Goal: Download file/media

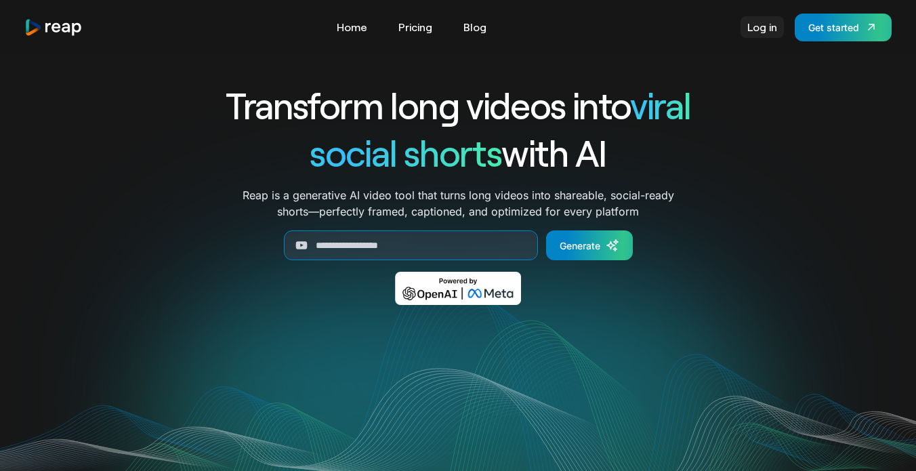
click at [764, 28] on link "Log in" at bounding box center [761, 27] width 43 height 22
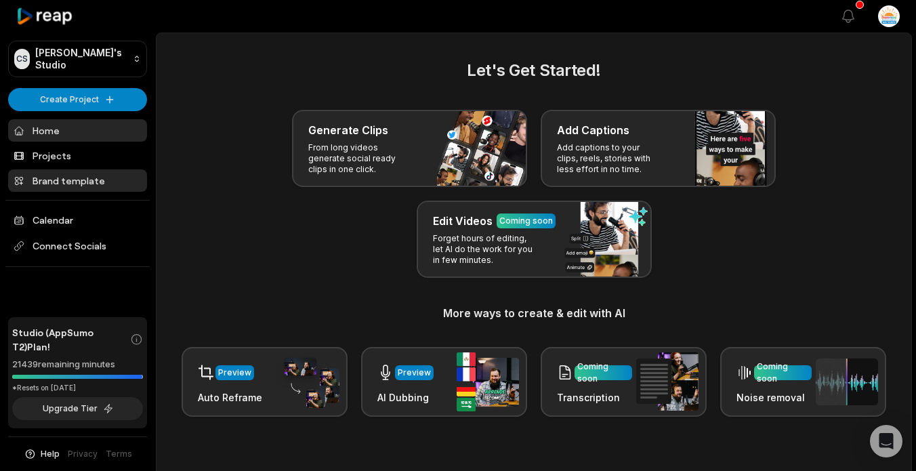
click at [82, 186] on link "Brand template" at bounding box center [77, 180] width 139 height 22
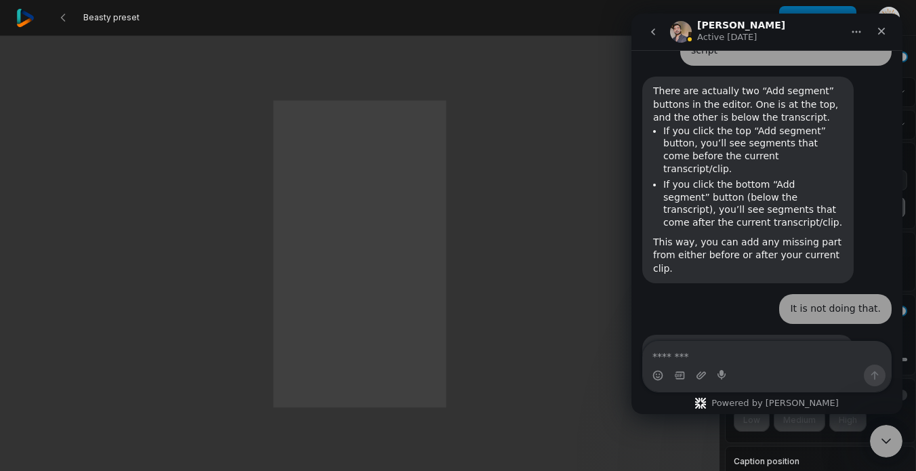
scroll to position [1, 0]
click at [883, 438] on icon "Close Intercom Messenger" at bounding box center [884, 439] width 16 height 16
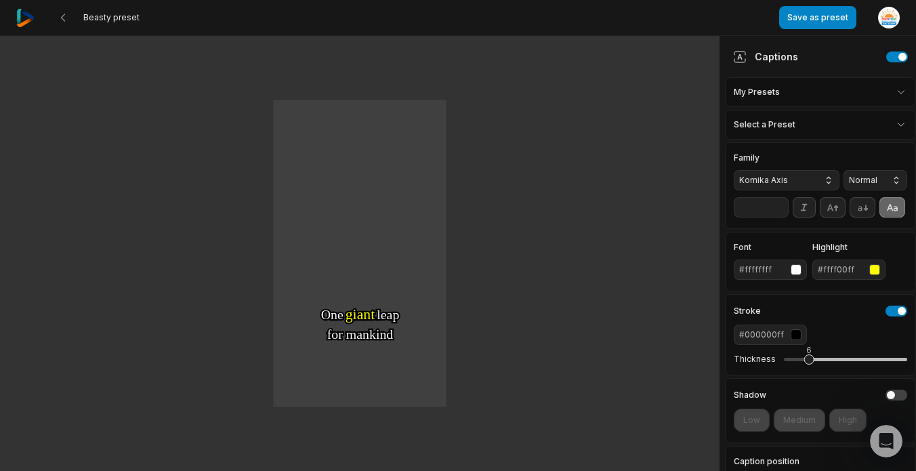
scroll to position [1474, 0]
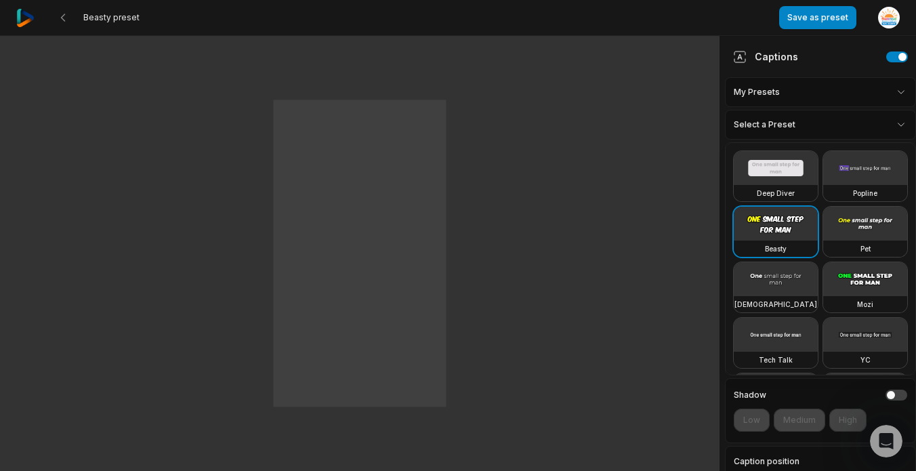
click at [780, 118] on html "Beasty preset Save as preset Open user menu One One small small step step for f…" at bounding box center [458, 234] width 916 height 471
click at [858, 169] on video at bounding box center [865, 168] width 84 height 34
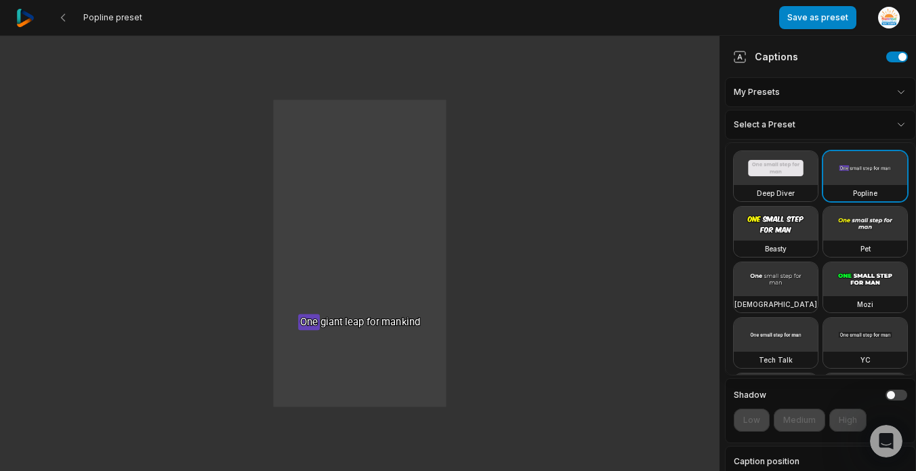
click at [784, 243] on h3 "Beasty" at bounding box center [776, 248] width 22 height 11
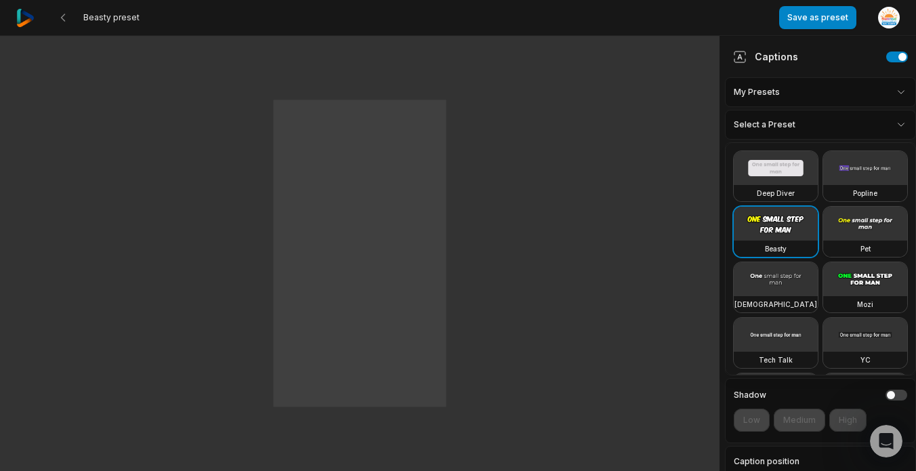
click at [859, 238] on video at bounding box center [865, 224] width 84 height 34
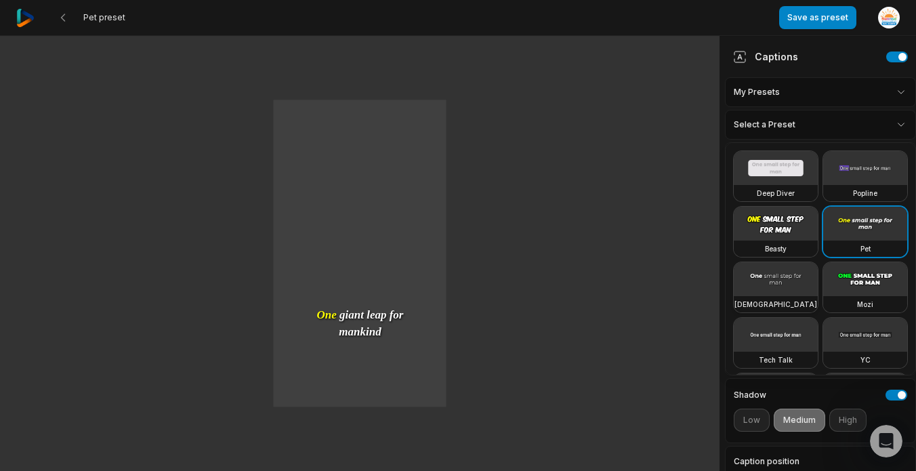
click at [767, 283] on video at bounding box center [776, 279] width 84 height 34
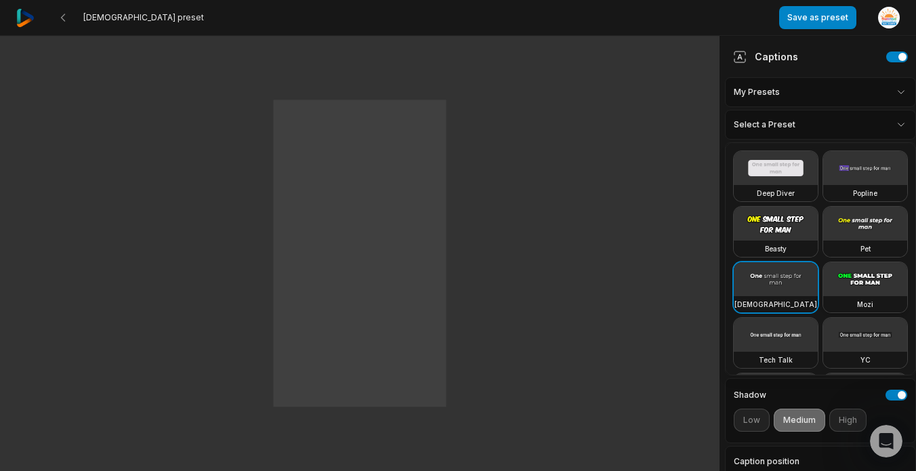
click at [854, 281] on video at bounding box center [865, 279] width 84 height 34
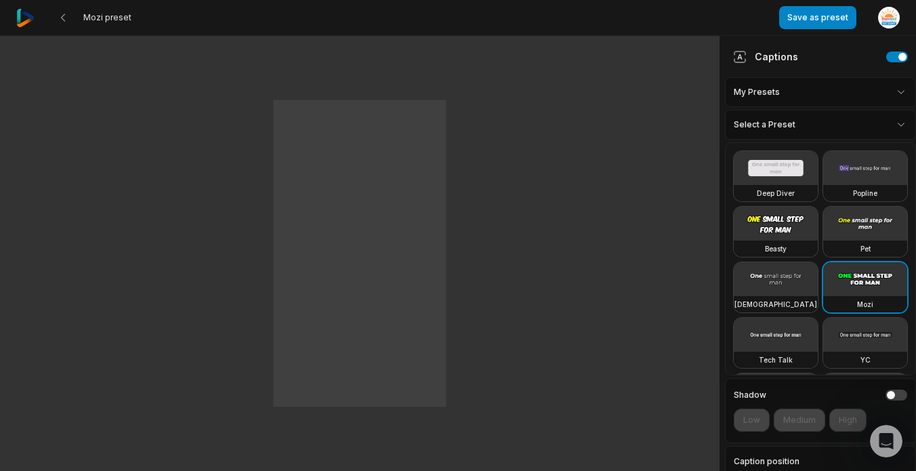
click at [776, 339] on video at bounding box center [776, 335] width 84 height 34
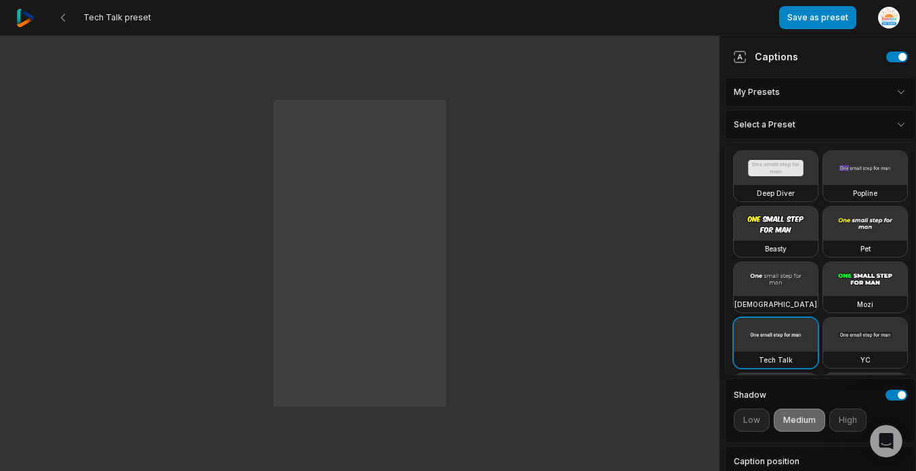
click at [840, 331] on video at bounding box center [865, 335] width 84 height 34
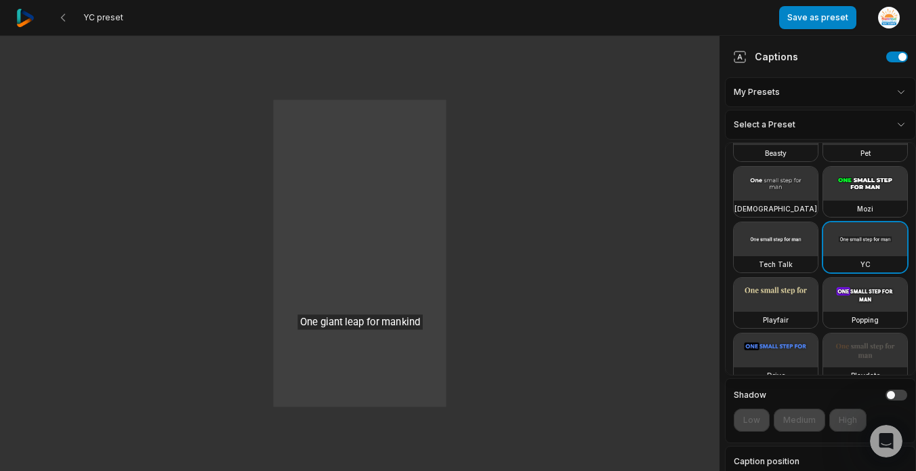
scroll to position [114, 0]
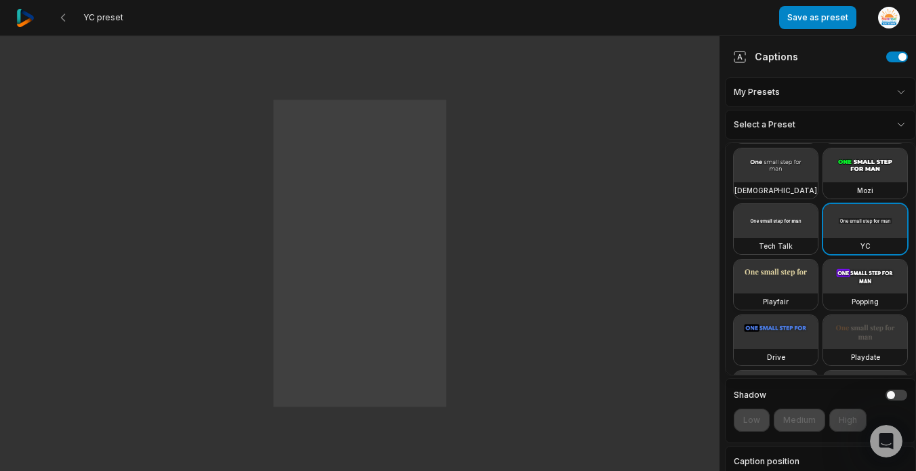
click at [782, 280] on video at bounding box center [776, 276] width 84 height 34
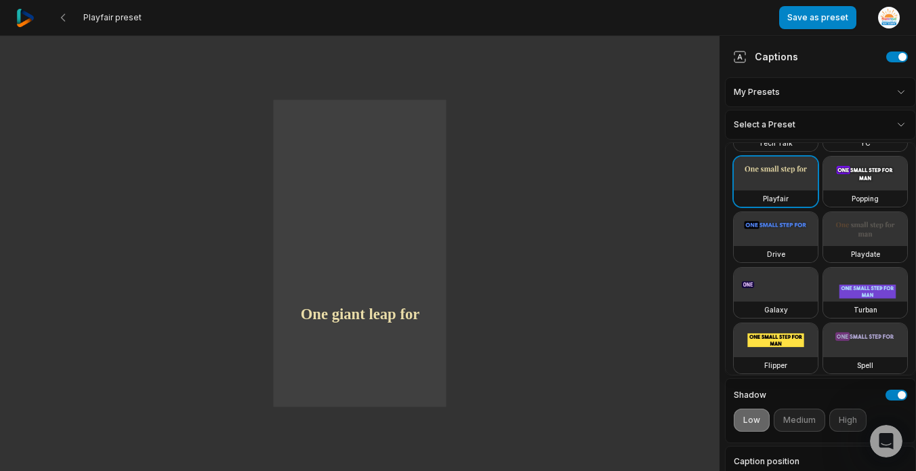
scroll to position [220, 0]
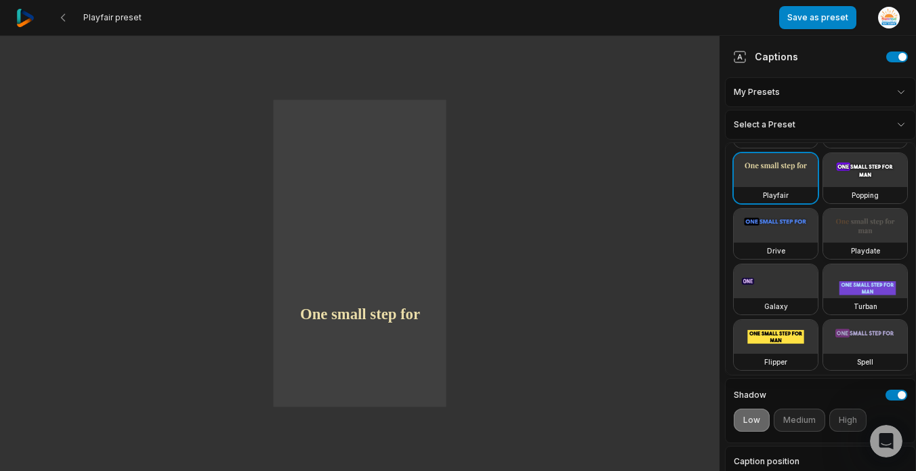
click at [851, 228] on video at bounding box center [865, 226] width 84 height 34
type input "**"
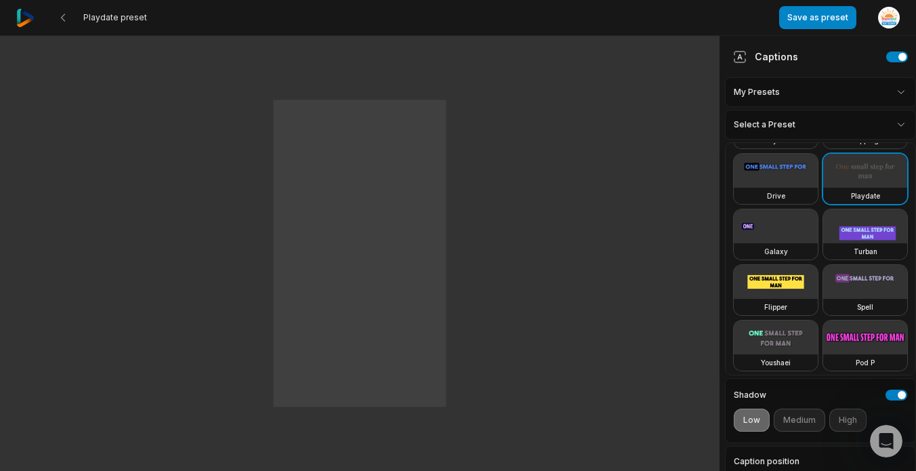
scroll to position [257, 0]
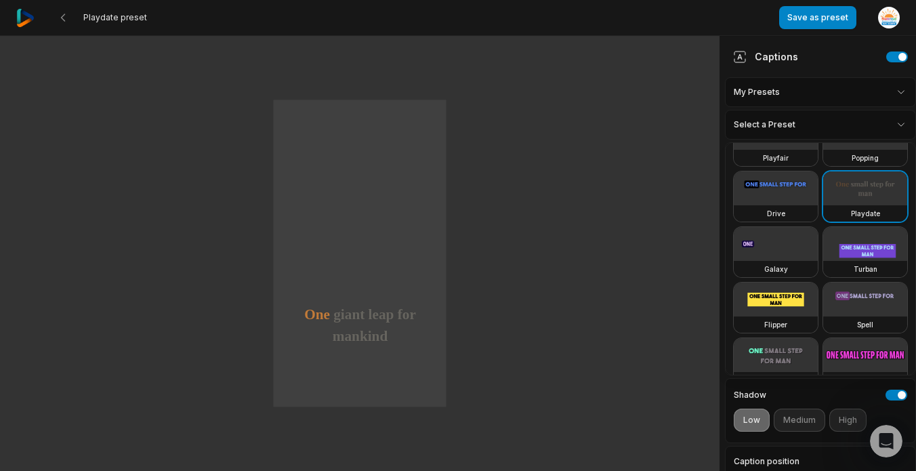
click at [882, 191] on video at bounding box center [865, 188] width 84 height 34
click at [569, 297] on html "Playdate preset Save as preset Open user menu One small step for man One giant …" at bounding box center [458, 234] width 916 height 471
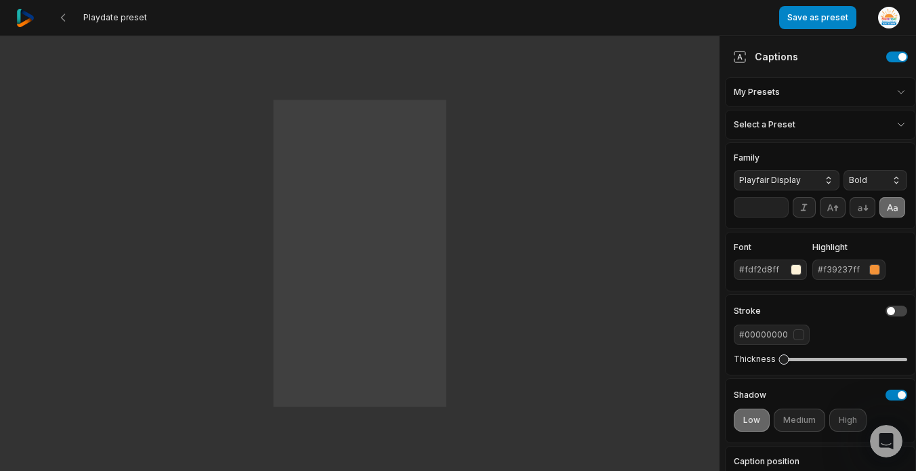
click at [835, 269] on div "#f39237ff" at bounding box center [841, 270] width 46 height 12
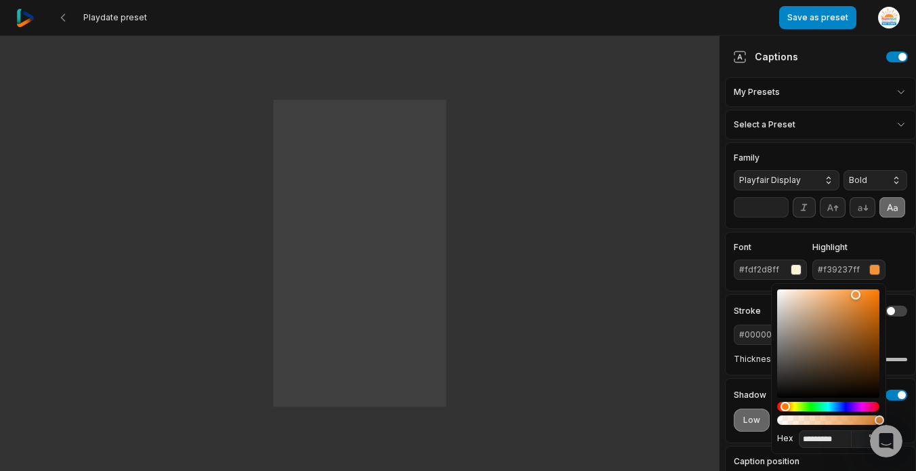
click at [835, 269] on div "#f39237ff" at bounding box center [841, 270] width 46 height 12
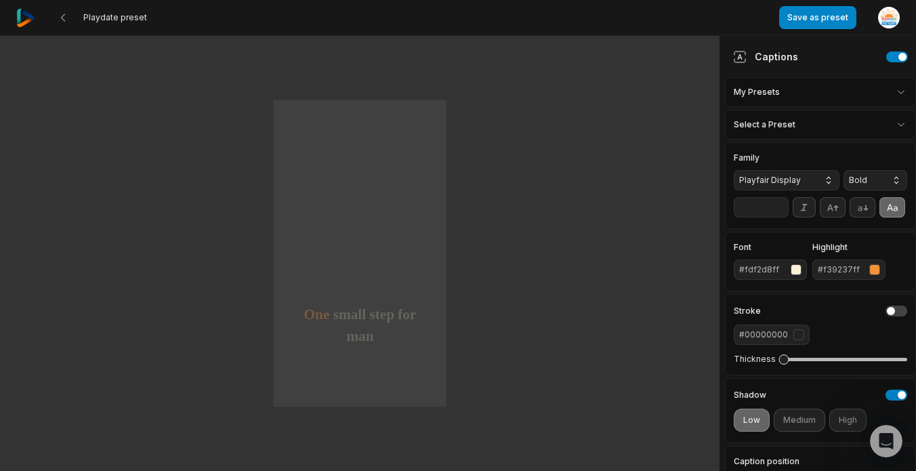
click at [835, 269] on div "#f39237ff" at bounding box center [841, 270] width 46 height 12
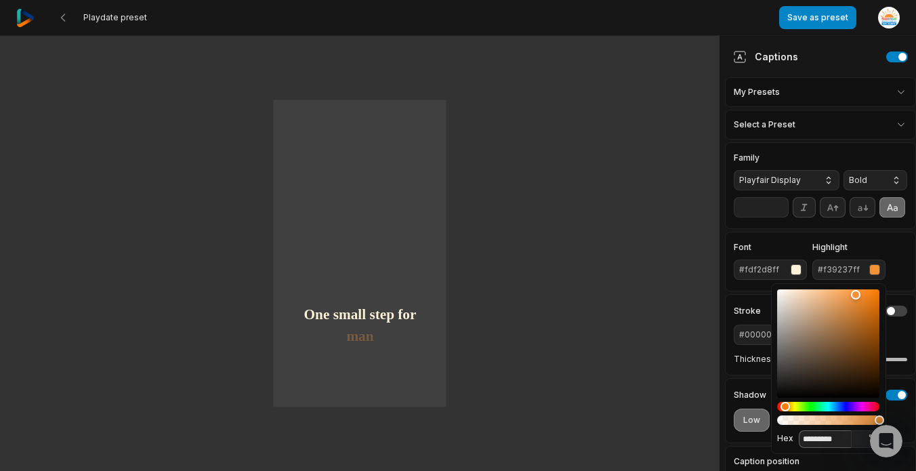
click at [827, 439] on input "*********" at bounding box center [825, 439] width 53 height 18
paste input
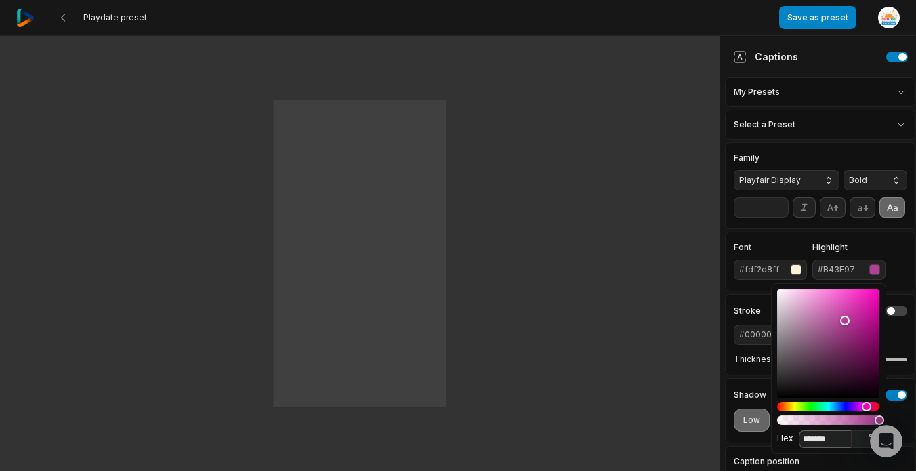
type input "*******"
click at [772, 272] on div "#fdf2d8ff" at bounding box center [762, 270] width 46 height 12
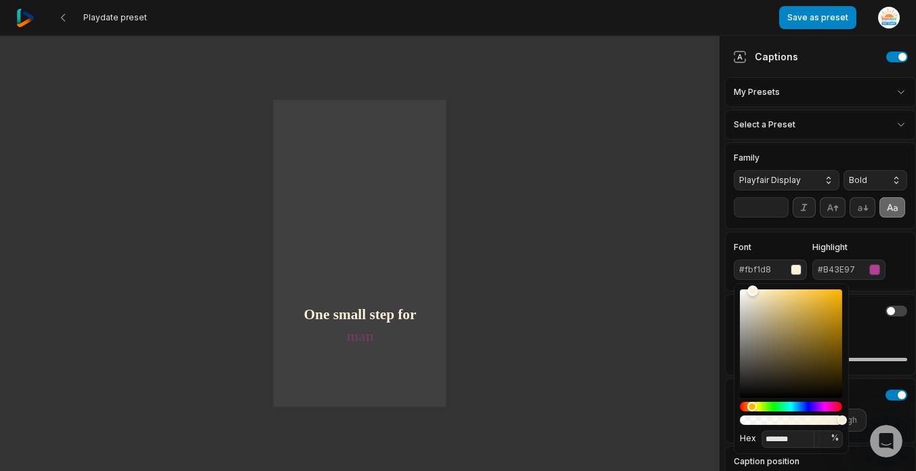
type input "*******"
drag, startPoint x: 756, startPoint y: 291, endPoint x: 715, endPoint y: 280, distance: 42.7
click at [715, 280] on body "Playdate preset Save as preset Open user menu One small step for man One giant …" at bounding box center [458, 234] width 916 height 471
click at [791, 287] on div "Hex ******* *** %" at bounding box center [791, 368] width 115 height 171
click at [789, 248] on label "Font" at bounding box center [770, 247] width 73 height 8
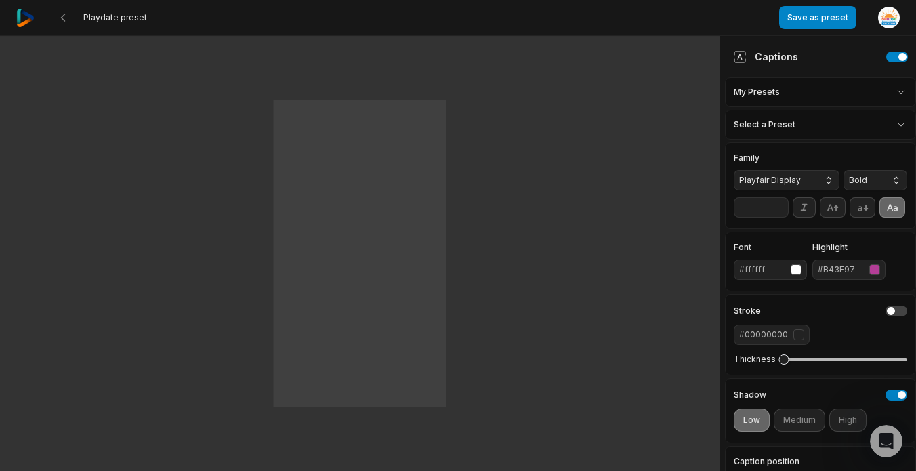
scroll to position [0, 0]
click at [817, 20] on button "Save as preset" at bounding box center [817, 17] width 77 height 23
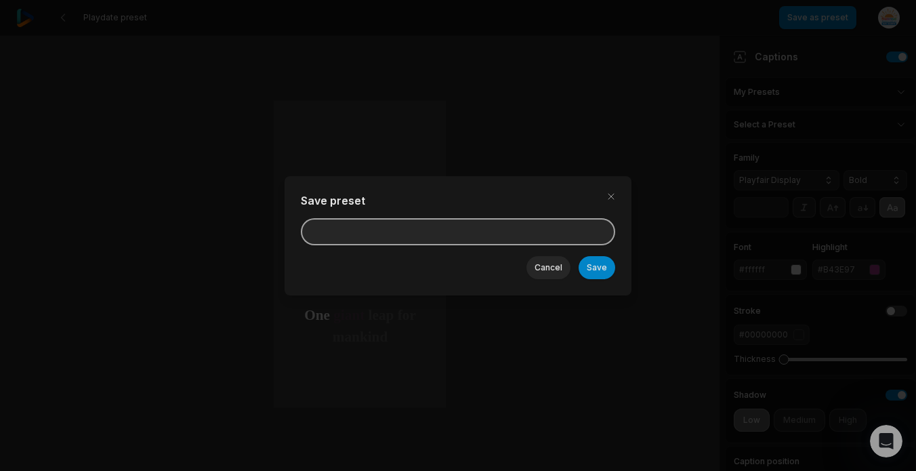
click at [385, 230] on input at bounding box center [458, 231] width 314 height 27
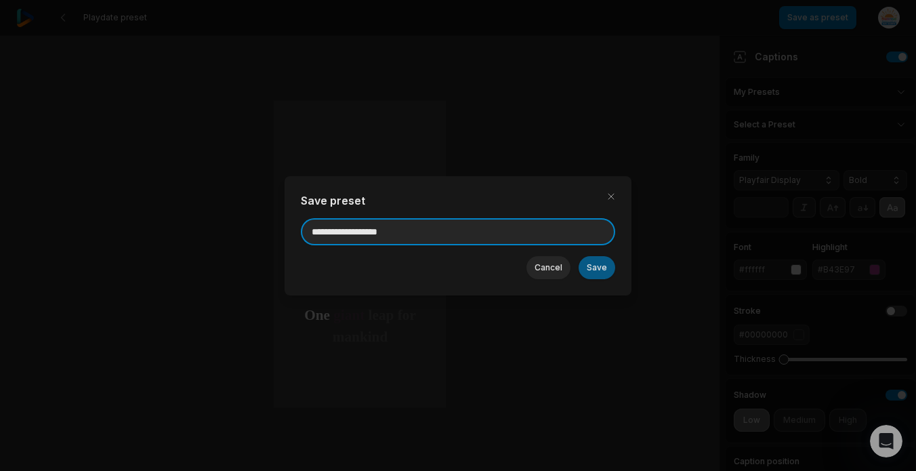
type input "**********"
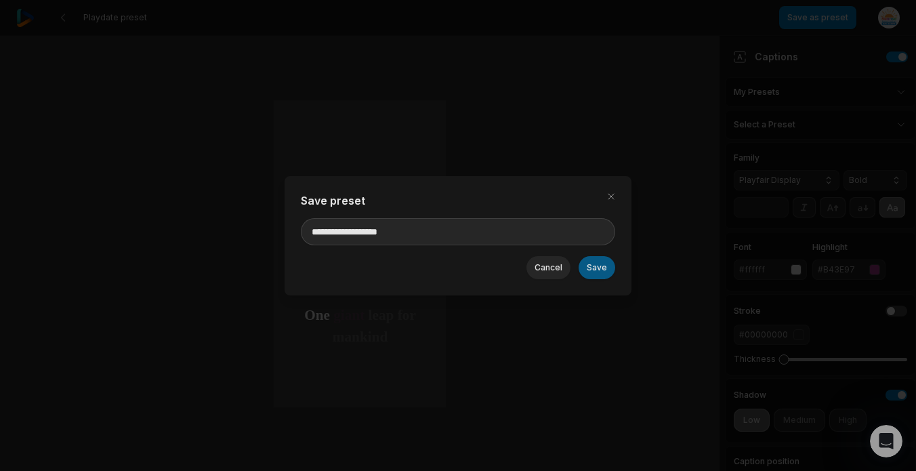
click at [598, 265] on button "Save" at bounding box center [597, 267] width 37 height 23
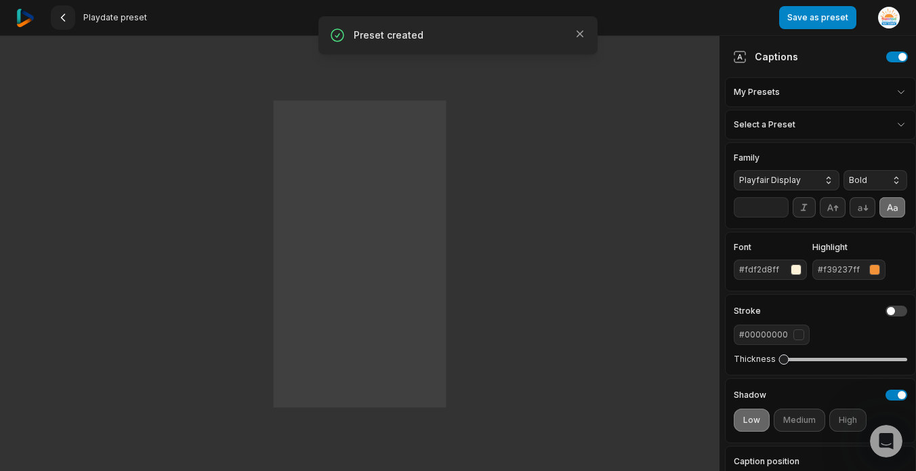
click at [58, 20] on icon at bounding box center [63, 17] width 11 height 11
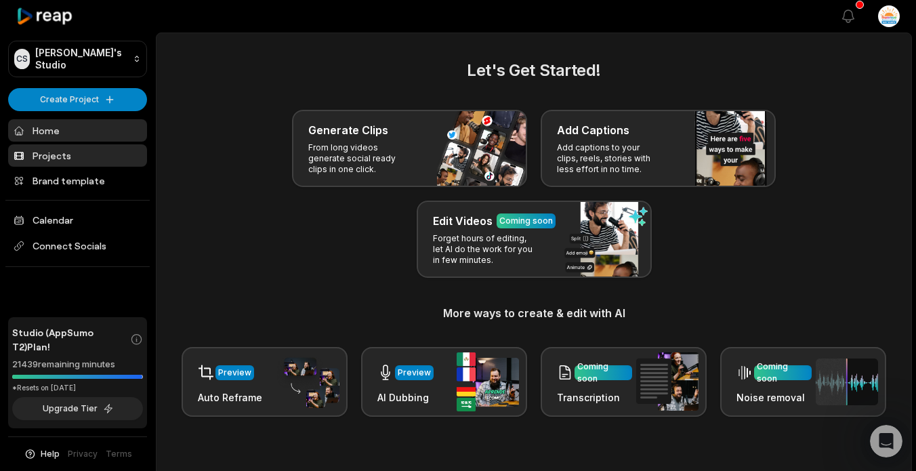
click at [79, 155] on link "Projects" at bounding box center [77, 155] width 139 height 22
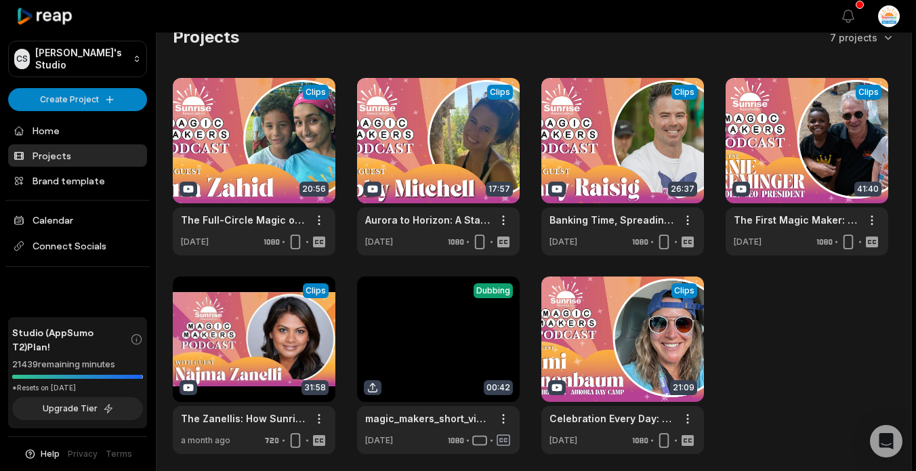
scroll to position [9, 0]
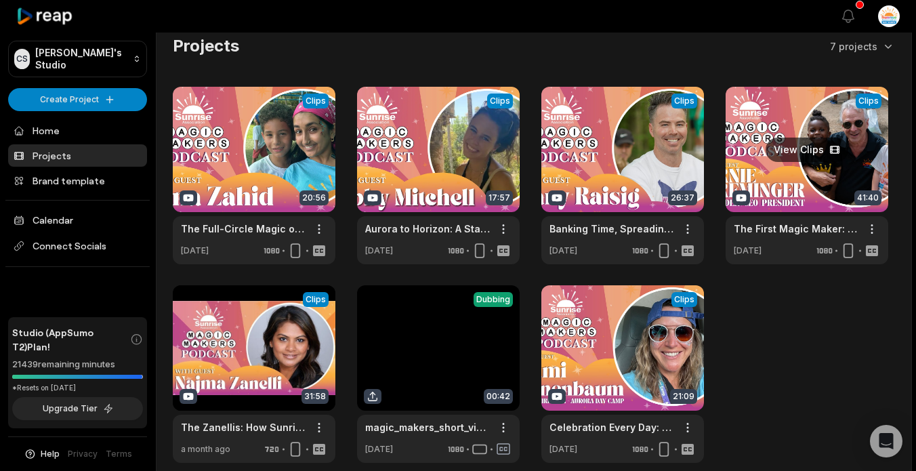
click at [813, 147] on link at bounding box center [807, 175] width 163 height 177
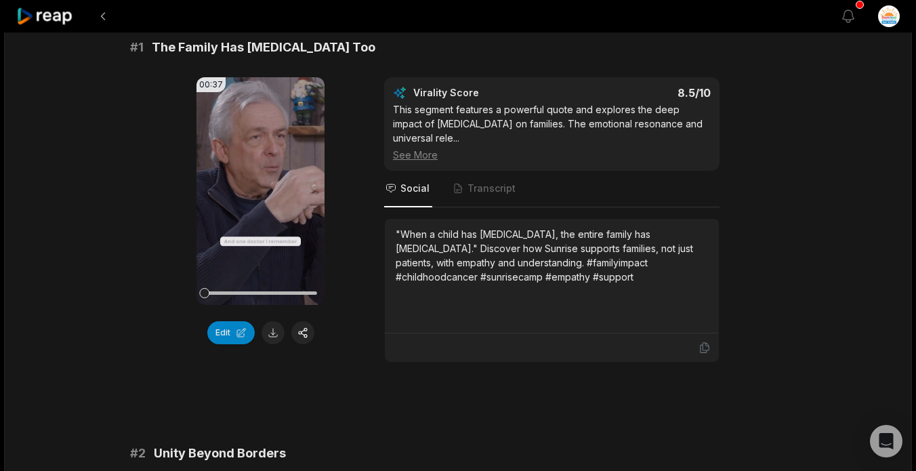
scroll to position [95, 0]
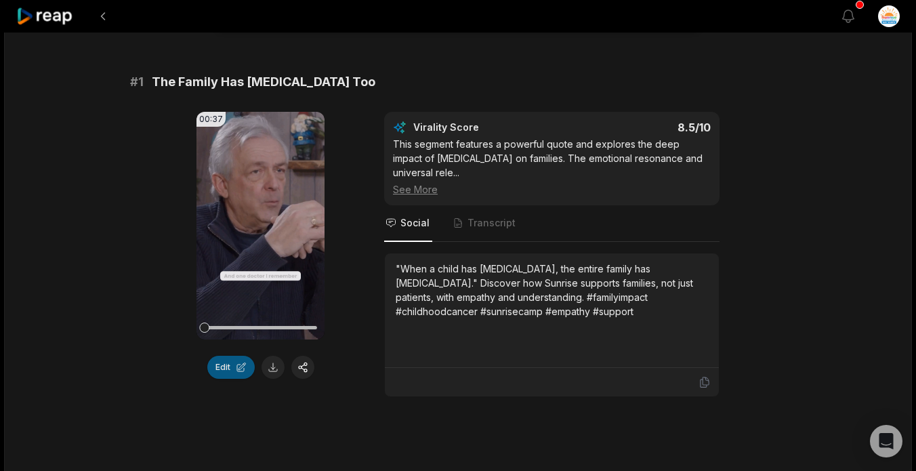
click at [235, 359] on button "Edit" at bounding box center [230, 367] width 47 height 23
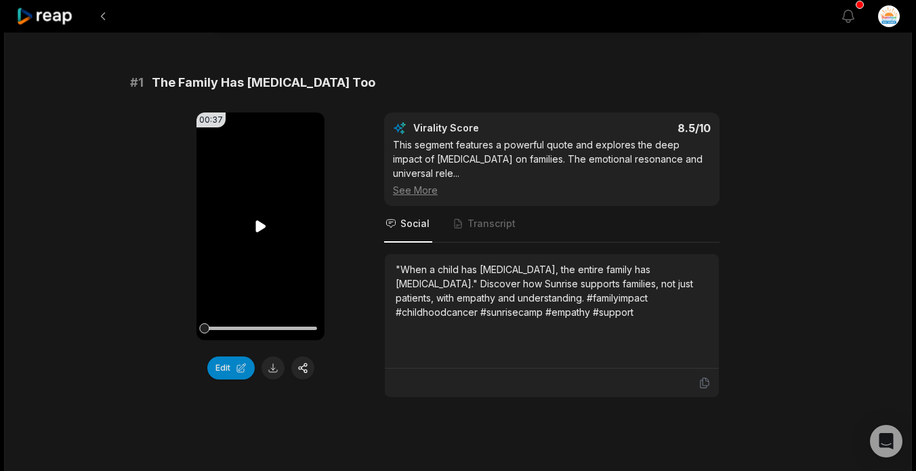
scroll to position [100, 0]
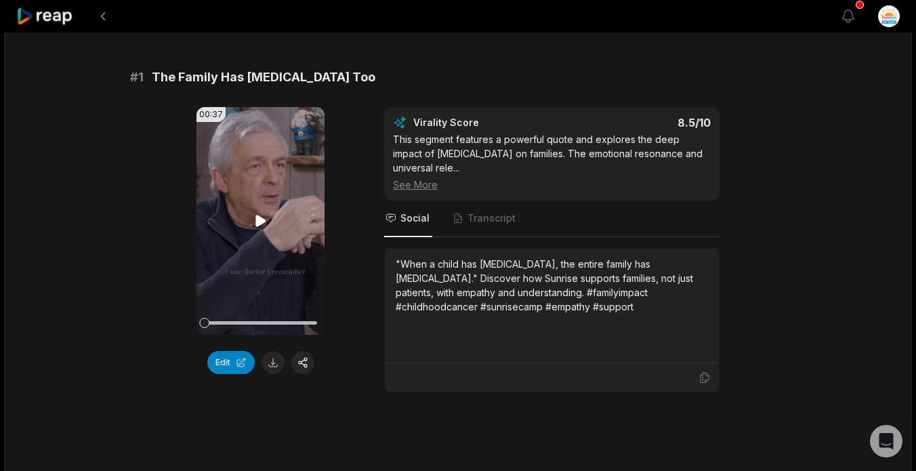
click at [290, 252] on video "Your browser does not support mp4 format." at bounding box center [260, 221] width 128 height 228
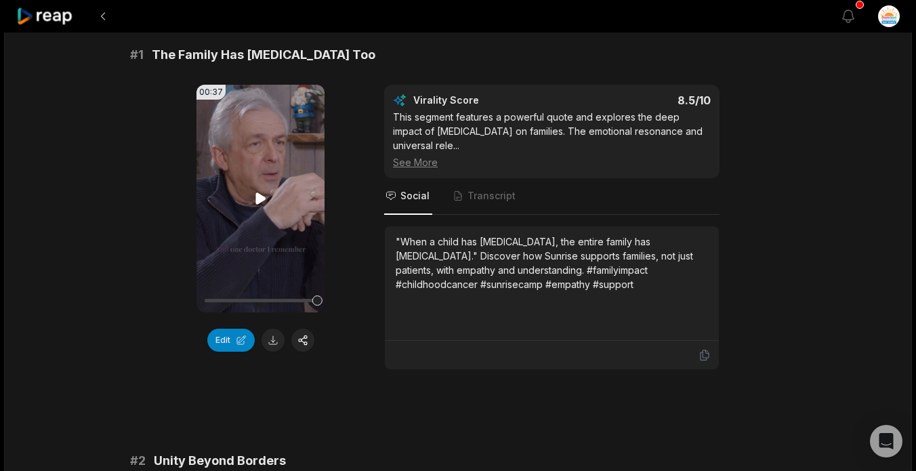
scroll to position [140, 0]
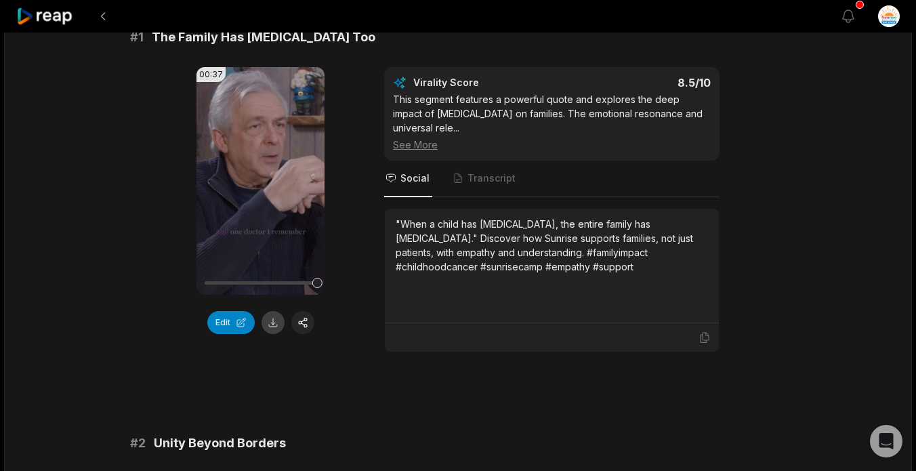
click at [272, 322] on button at bounding box center [272, 322] width 23 height 23
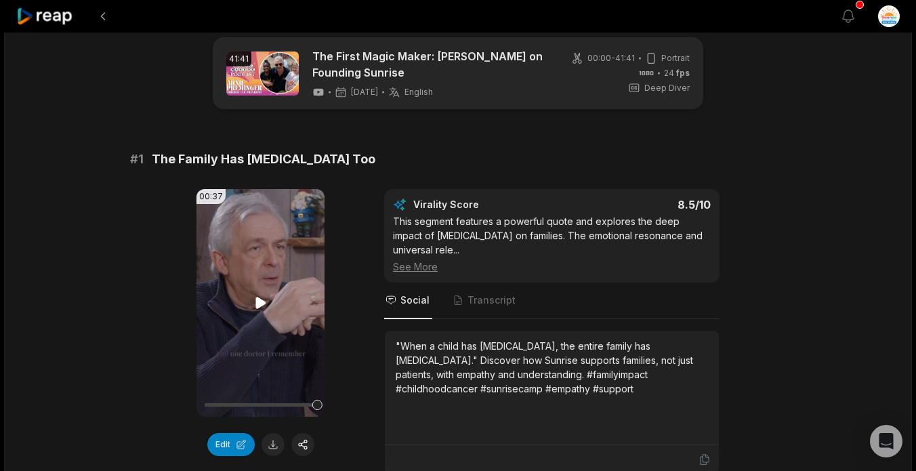
scroll to position [0, 0]
